Goal: Check status

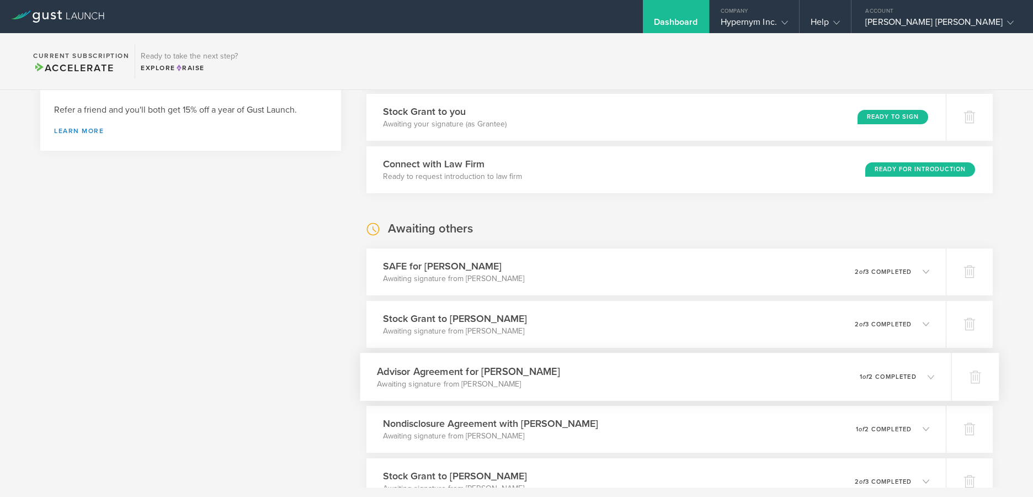
scroll to position [674, 0]
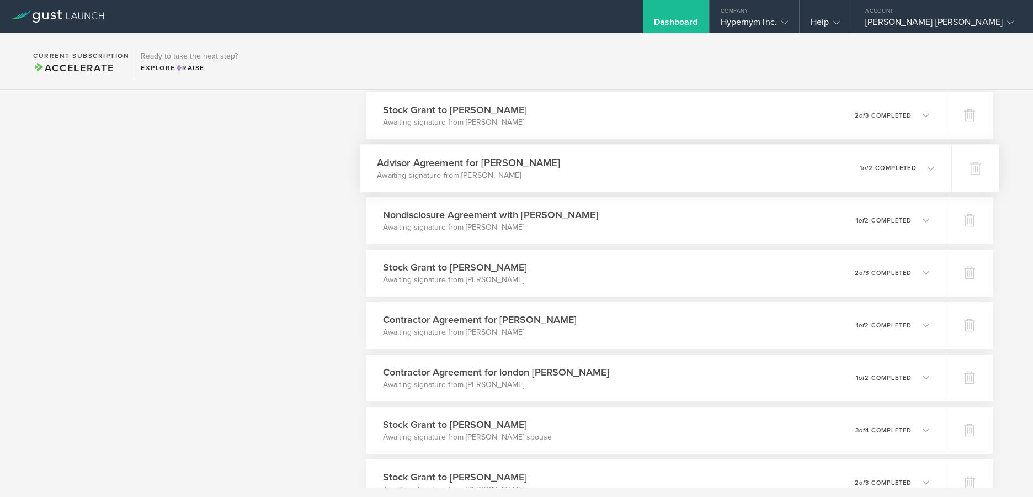
click at [518, 171] on p "Awaiting signature from [PERSON_NAME]" at bounding box center [468, 174] width 183 height 11
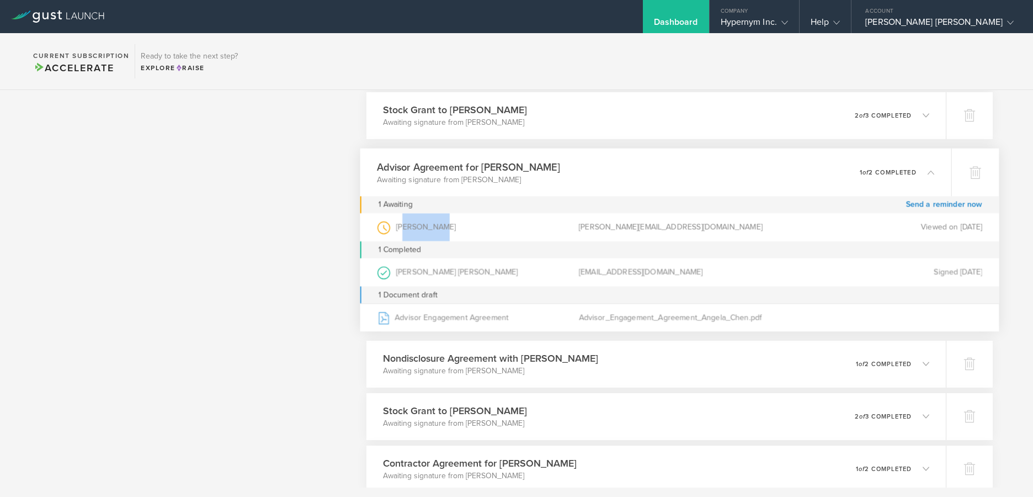
drag, startPoint x: 404, startPoint y: 227, endPoint x: 449, endPoint y: 228, distance: 44.7
click at [449, 228] on div "[PERSON_NAME] (as )" at bounding box center [478, 227] width 202 height 28
click at [442, 227] on div "[PERSON_NAME] (as )" at bounding box center [478, 227] width 202 height 28
drag, startPoint x: 433, startPoint y: 227, endPoint x: 397, endPoint y: 227, distance: 35.3
click at [397, 227] on div "[PERSON_NAME] (as )" at bounding box center [478, 227] width 202 height 28
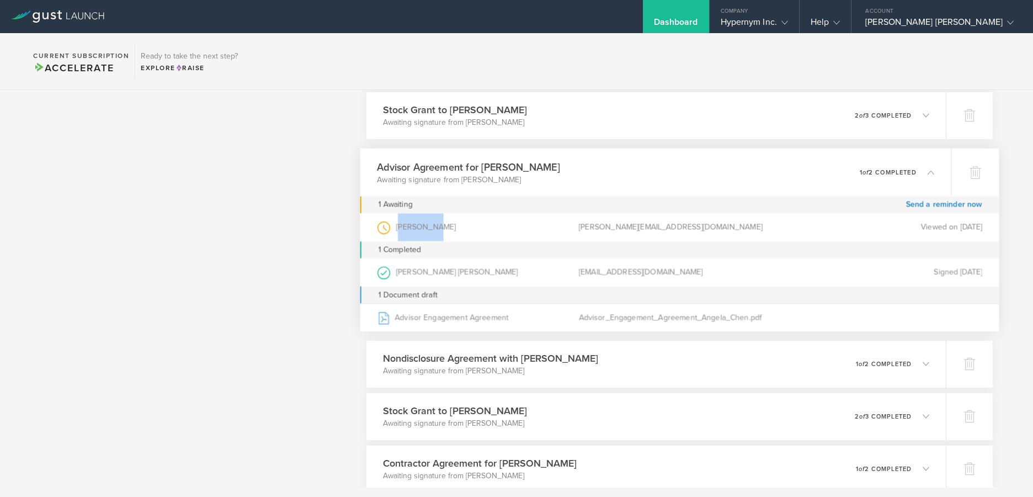
click at [397, 227] on div "[PERSON_NAME] (as )" at bounding box center [478, 227] width 202 height 28
drag, startPoint x: 397, startPoint y: 227, endPoint x: 435, endPoint y: 231, distance: 37.7
click at [435, 231] on div "[PERSON_NAME] (as )" at bounding box center [478, 227] width 202 height 28
drag, startPoint x: 434, startPoint y: 226, endPoint x: 400, endPoint y: 229, distance: 34.9
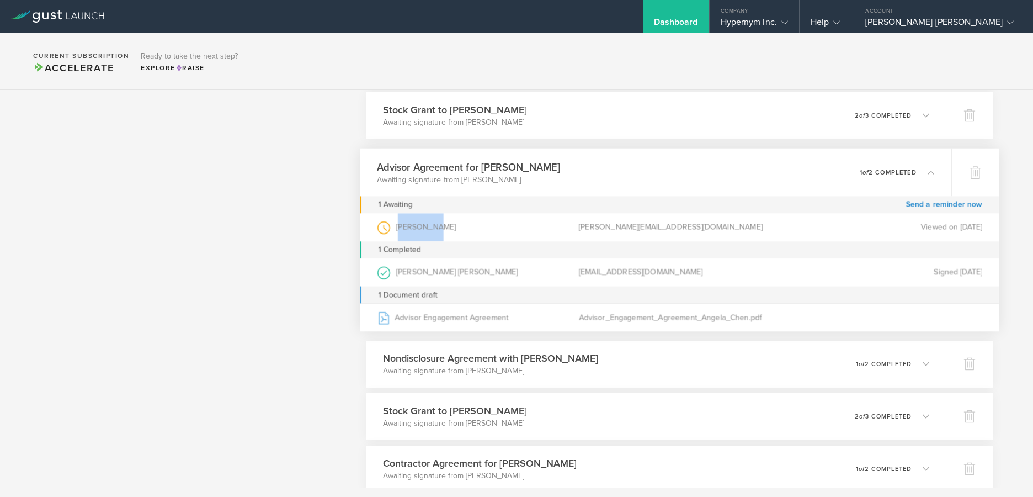
click at [400, 229] on div "[PERSON_NAME] (as )" at bounding box center [478, 227] width 202 height 28
drag, startPoint x: 400, startPoint y: 229, endPoint x: 434, endPoint y: 233, distance: 35.0
click at [434, 233] on div "[PERSON_NAME] (as )" at bounding box center [478, 227] width 202 height 28
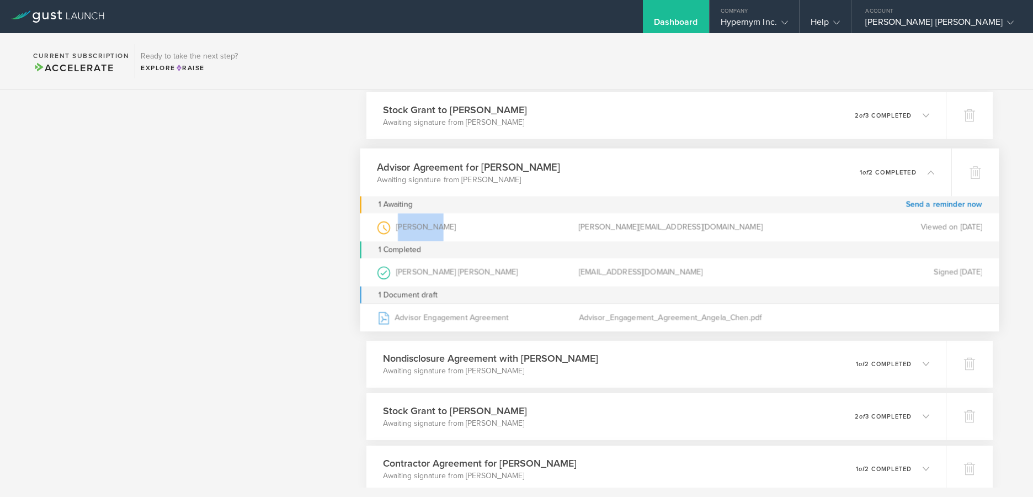
drag, startPoint x: 433, startPoint y: 232, endPoint x: 400, endPoint y: 229, distance: 33.8
click at [400, 229] on div "[PERSON_NAME] (as )" at bounding box center [478, 227] width 202 height 28
drag, startPoint x: 398, startPoint y: 228, endPoint x: 435, endPoint y: 230, distance: 36.5
click at [435, 230] on div "[PERSON_NAME] (as )" at bounding box center [478, 227] width 202 height 28
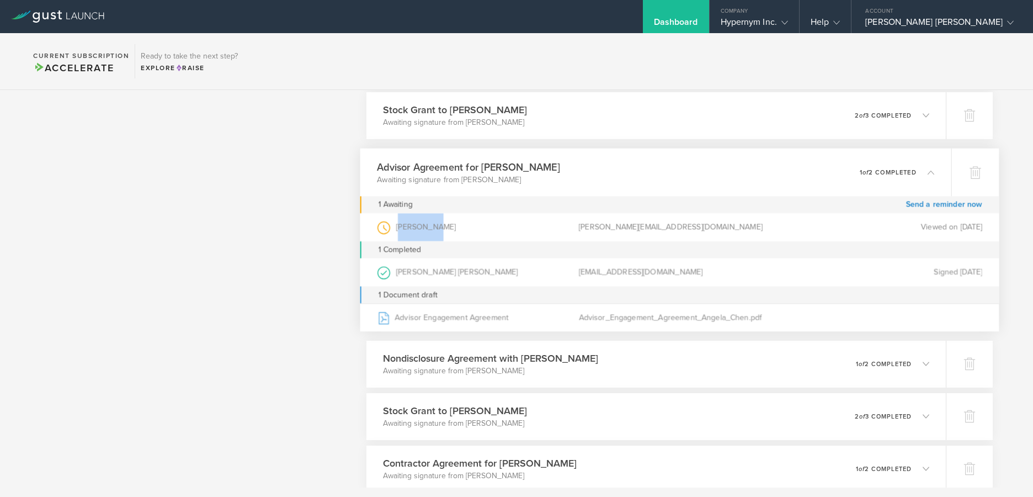
click at [435, 230] on div "[PERSON_NAME] (as )" at bounding box center [478, 227] width 202 height 28
drag, startPoint x: 434, startPoint y: 227, endPoint x: 402, endPoint y: 228, distance: 32.0
click at [402, 228] on div "[PERSON_NAME] (as )" at bounding box center [478, 227] width 202 height 28
drag, startPoint x: 397, startPoint y: 228, endPoint x: 434, endPoint y: 229, distance: 37.0
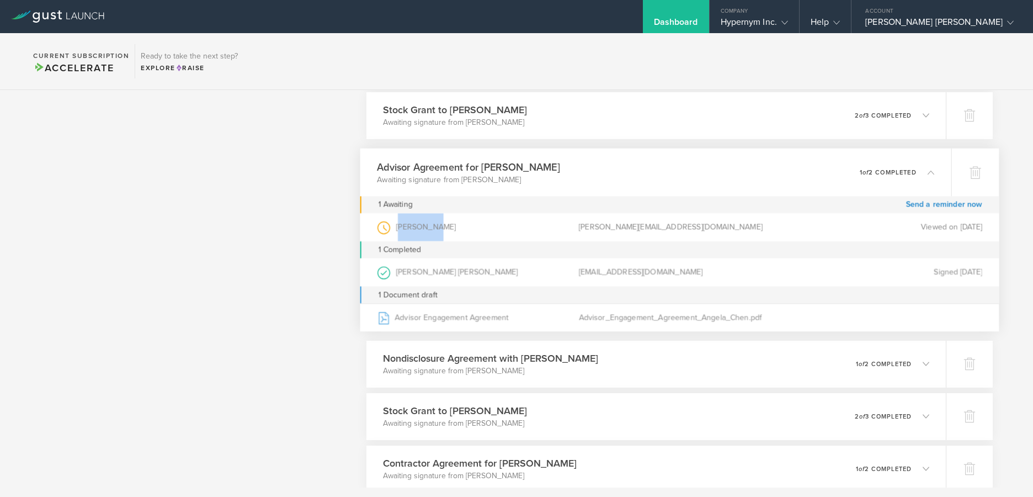
click at [434, 229] on div "[PERSON_NAME] (as )" at bounding box center [478, 227] width 202 height 28
drag, startPoint x: 434, startPoint y: 227, endPoint x: 397, endPoint y: 226, distance: 37.0
click at [397, 226] on div "[PERSON_NAME] (as )" at bounding box center [478, 227] width 202 height 28
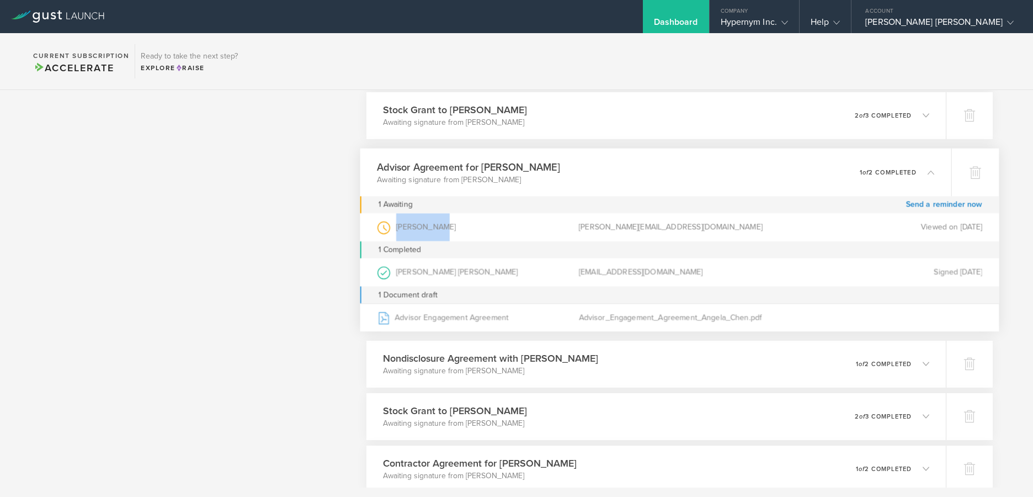
drag, startPoint x: 397, startPoint y: 226, endPoint x: 433, endPoint y: 234, distance: 36.8
click at [433, 234] on div "[PERSON_NAME] (as )" at bounding box center [478, 227] width 202 height 28
drag, startPoint x: 434, startPoint y: 231, endPoint x: 400, endPoint y: 232, distance: 34.2
click at [400, 232] on div "[PERSON_NAME] (as )" at bounding box center [478, 227] width 202 height 28
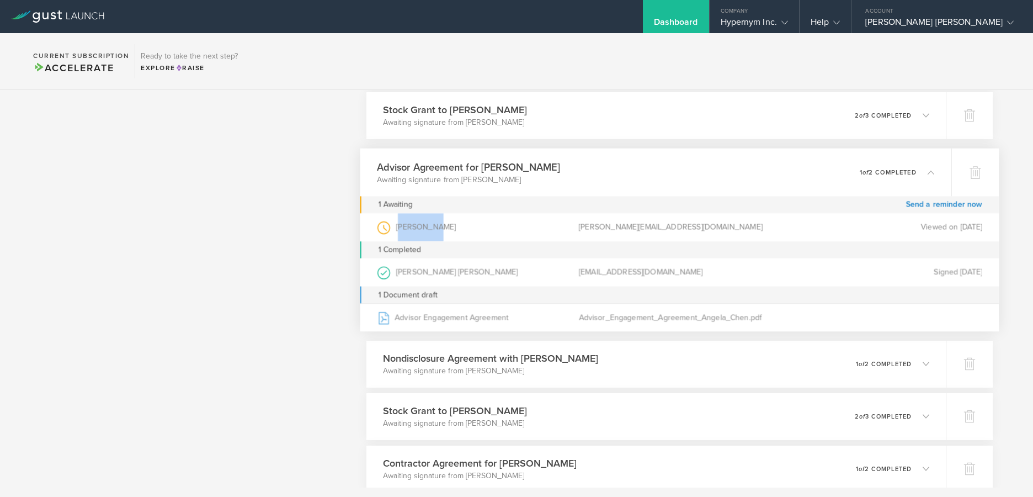
click at [399, 231] on div "[PERSON_NAME] (as )" at bounding box center [478, 227] width 202 height 28
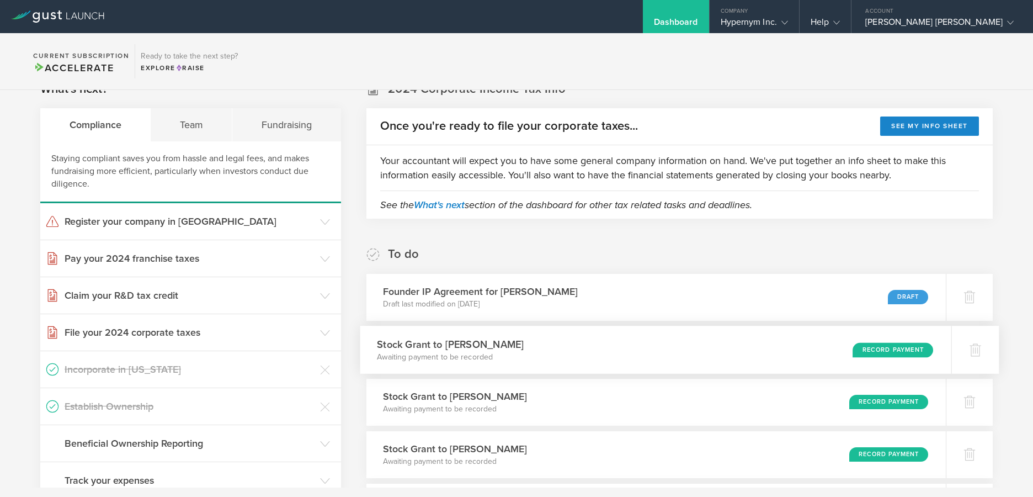
scroll to position [0, 0]
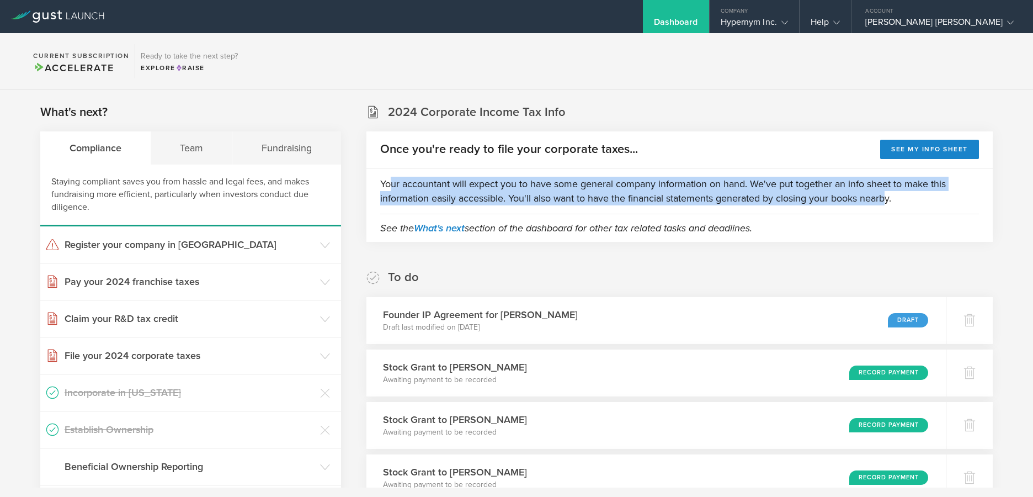
drag, startPoint x: 385, startPoint y: 180, endPoint x: 889, endPoint y: 194, distance: 503.5
click at [889, 194] on p "Your accountant will expect you to have some general company information on han…" at bounding box center [679, 191] width 599 height 29
drag, startPoint x: 880, startPoint y: 194, endPoint x: 387, endPoint y: 187, distance: 492.9
click at [390, 187] on p "Your accountant will expect you to have some general company information on han…" at bounding box center [679, 191] width 599 height 29
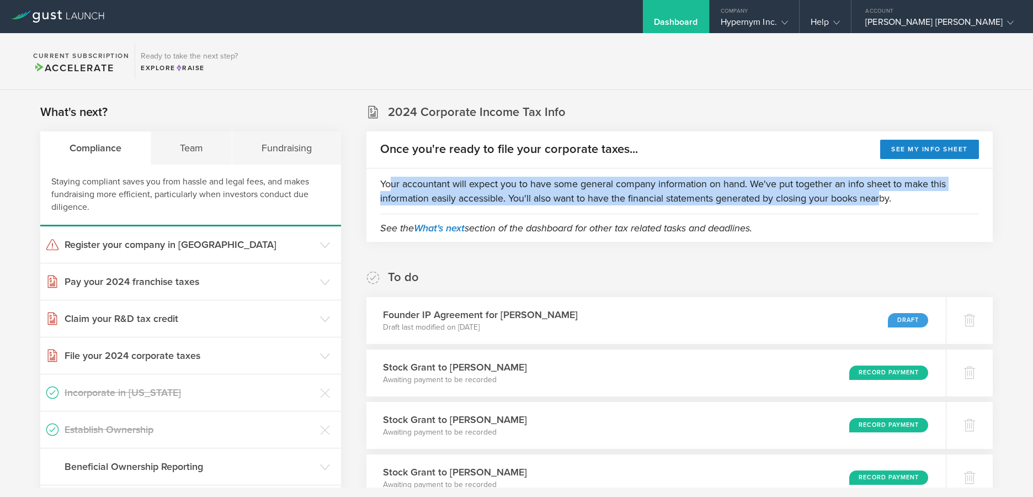
click at [387, 187] on p "Your accountant will expect you to have some general company information on han…" at bounding box center [679, 191] width 599 height 29
